Goal: Navigation & Orientation: Find specific page/section

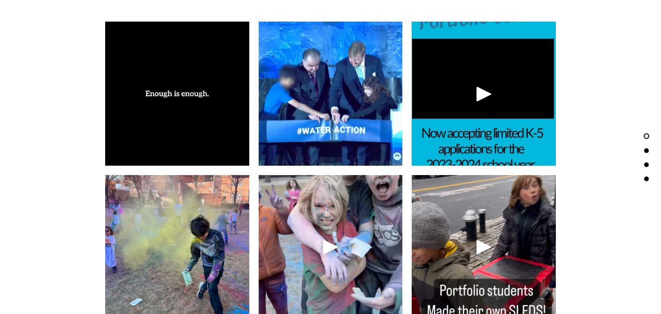
scroll to position [1810, 0]
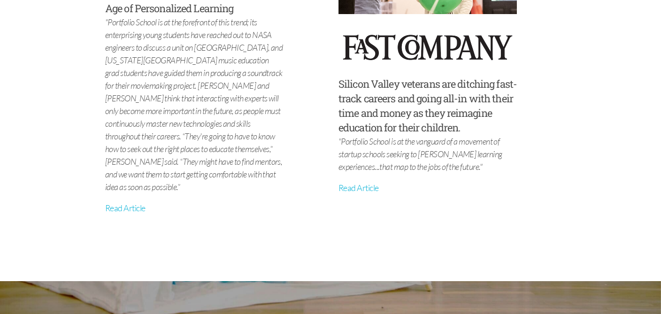
scroll to position [3695, 0]
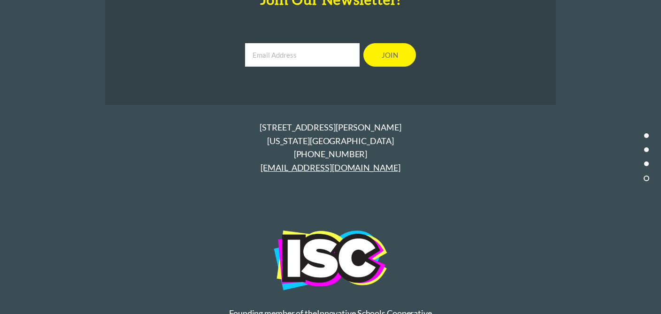
scroll to position [4410, 0]
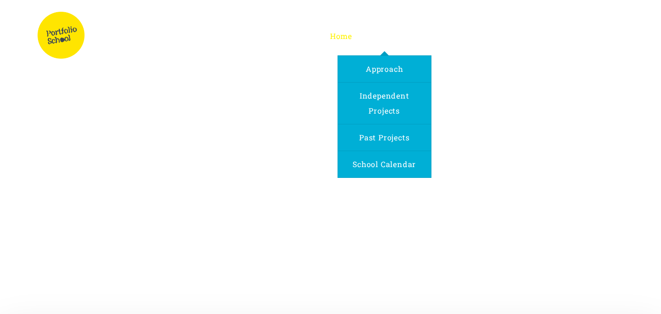
click at [389, 39] on span "Program" at bounding box center [384, 36] width 34 height 10
click at [391, 161] on span "School Calendar" at bounding box center [383, 164] width 63 height 10
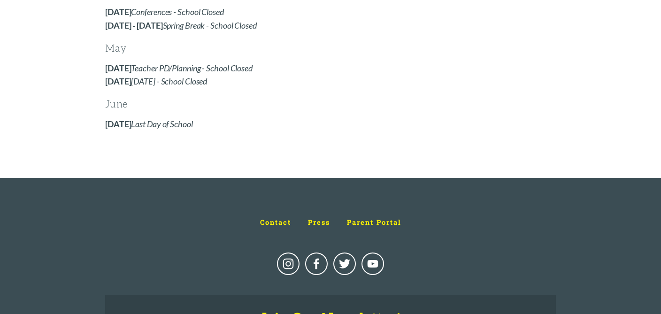
scroll to position [822, 0]
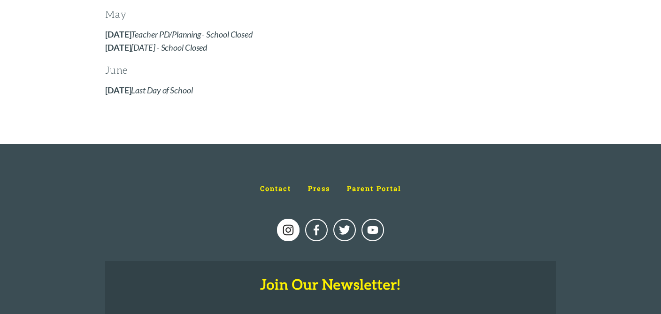
click at [290, 233] on use "Instagram" at bounding box center [288, 230] width 23 height 23
